Goal: Task Accomplishment & Management: Complete application form

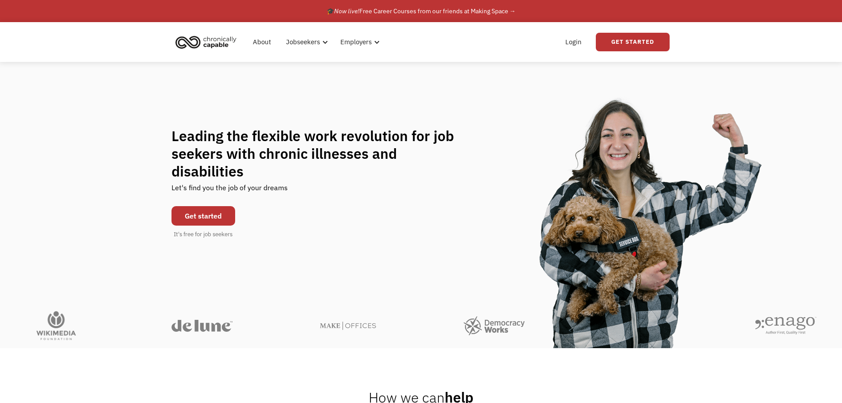
click at [209, 206] on link "Get started" at bounding box center [203, 215] width 64 height 19
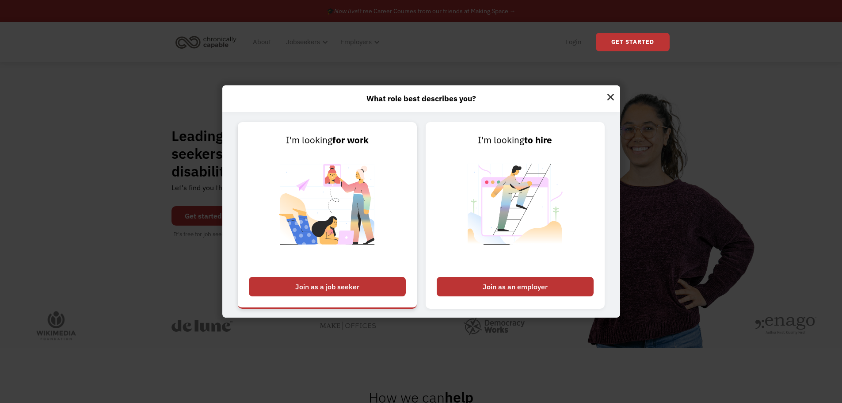
click at [344, 281] on div "Join as a job seeker" at bounding box center [327, 286] width 157 height 19
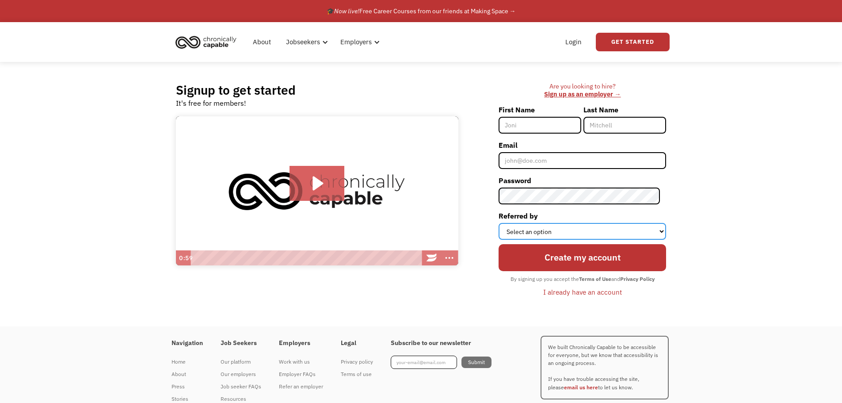
click at [591, 232] on select "Select an option Instagram Facebook Twitter Search Engine News Article Word of …" at bounding box center [581, 231] width 167 height 17
select select "Employer"
click at [505, 223] on select "Select an option Instagram Facebook Twitter Search Engine News Article Word of …" at bounding box center [581, 231] width 167 height 17
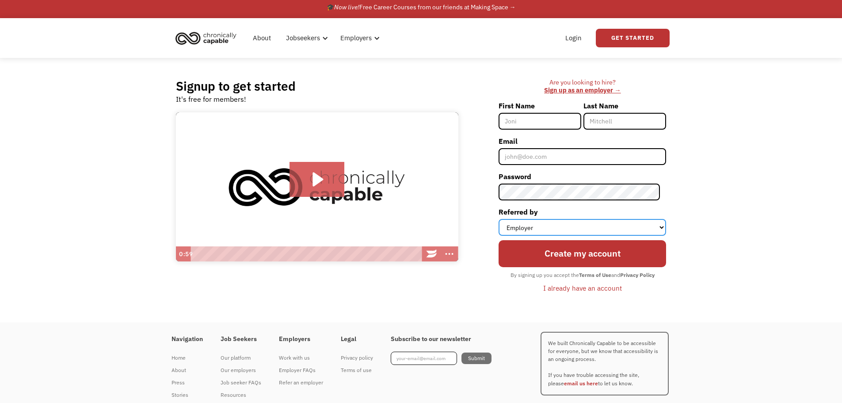
scroll to position [30, 0]
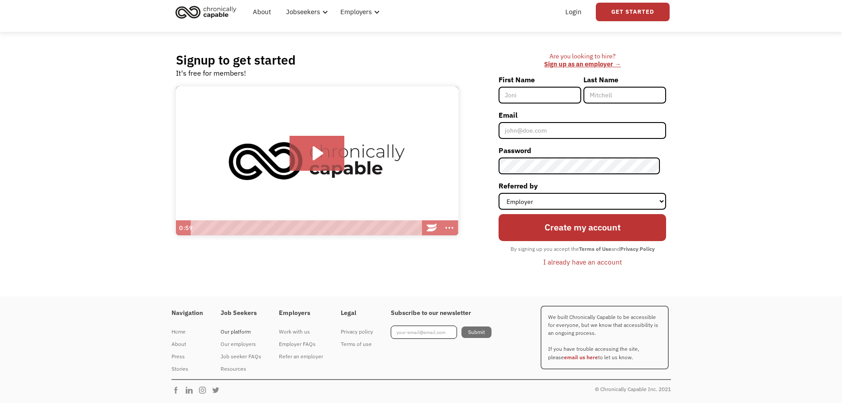
click at [236, 330] on div "Our platform" at bounding box center [240, 331] width 41 height 11
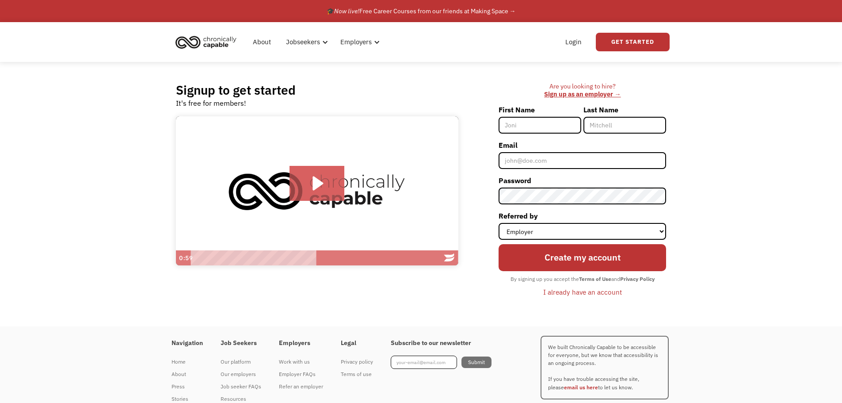
select select "Employer"
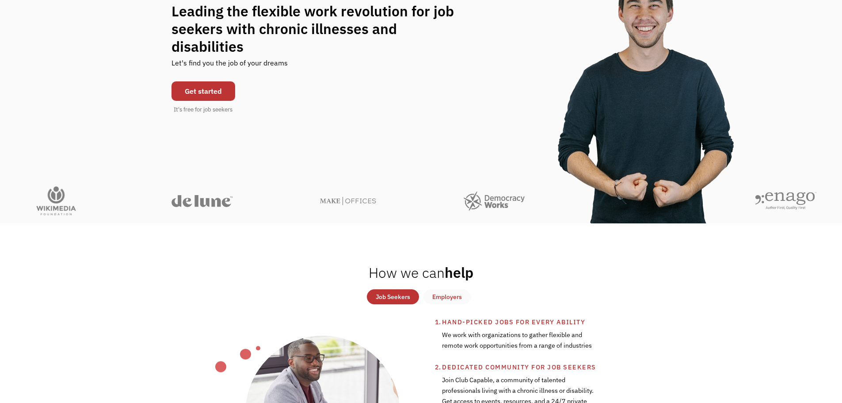
scroll to position [88, 0]
